Goal: Transaction & Acquisition: Subscribe to service/newsletter

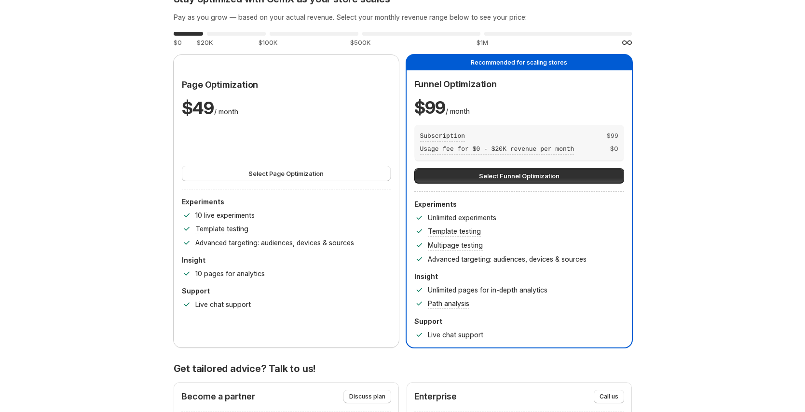
scroll to position [54, 0]
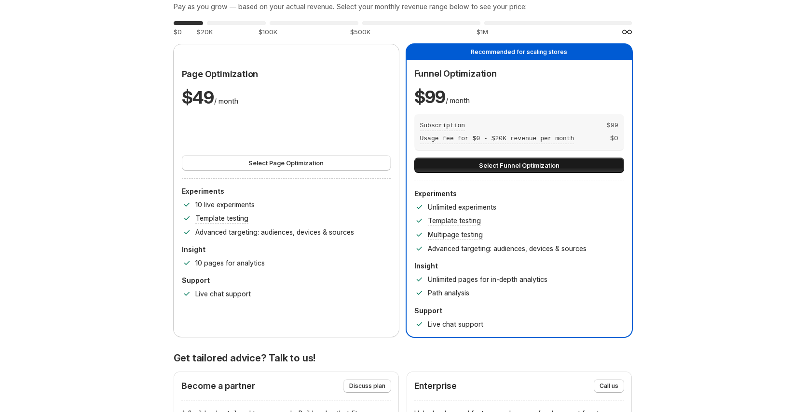
click at [530, 166] on span "Select Funnel Optimization" at bounding box center [519, 166] width 81 height 10
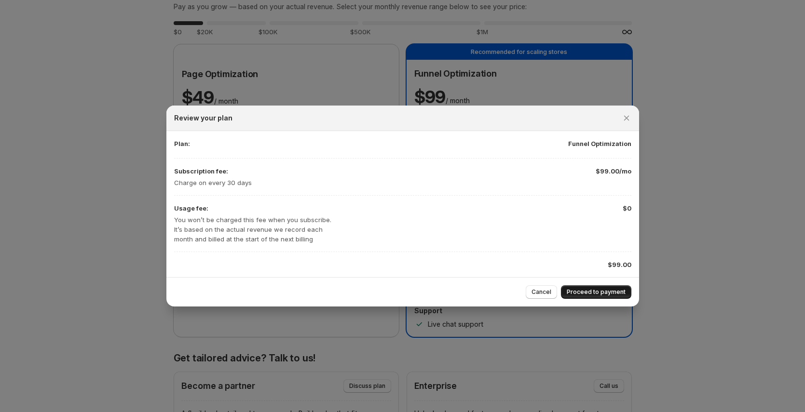
click at [605, 289] on span "Proceed to payment" at bounding box center [595, 292] width 59 height 8
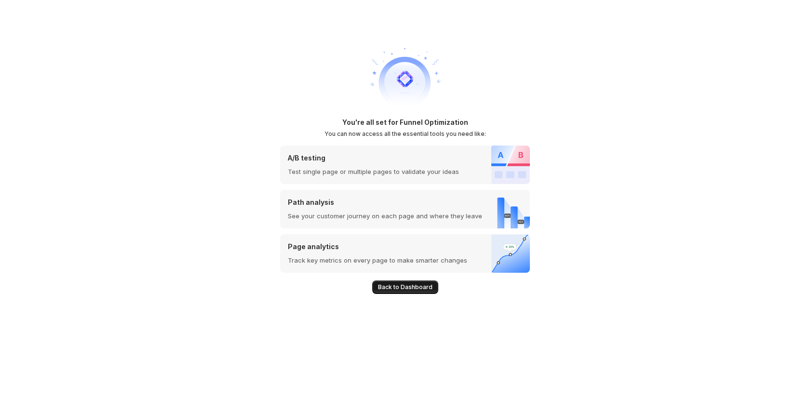
click at [409, 287] on span "Back to Dashboard" at bounding box center [405, 287] width 54 height 8
